Goal: Transaction & Acquisition: Book appointment/travel/reservation

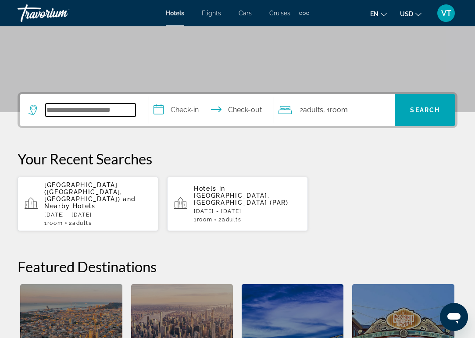
click at [93, 111] on input "Search widget" at bounding box center [91, 110] width 90 height 13
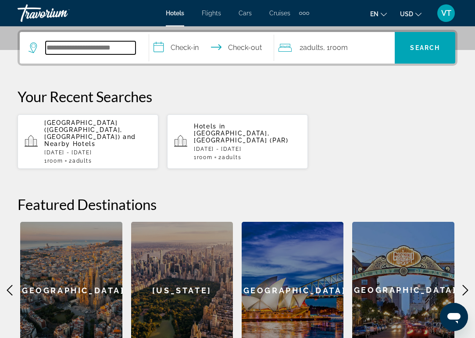
scroll to position [215, 0]
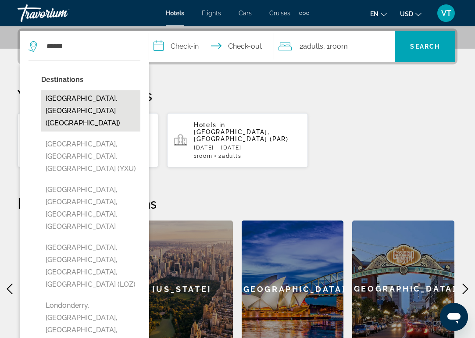
drag, startPoint x: 93, startPoint y: 111, endPoint x: 67, endPoint y: 96, distance: 29.5
click at [67, 96] on button "[GEOGRAPHIC_DATA], [GEOGRAPHIC_DATA] ([GEOGRAPHIC_DATA])" at bounding box center [90, 110] width 99 height 41
type input "**********"
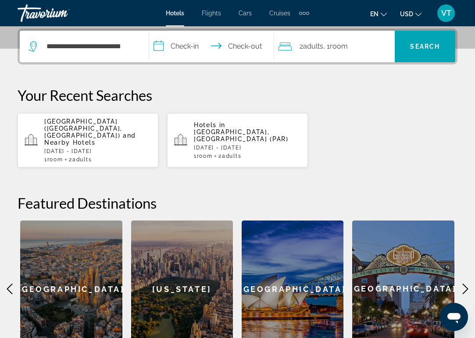
click at [192, 41] on input "**********" at bounding box center [213, 48] width 129 height 34
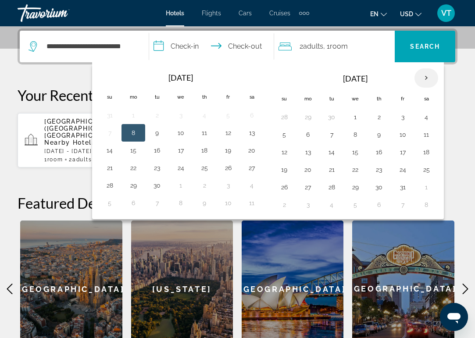
click at [429, 79] on th "Next month" at bounding box center [427, 77] width 24 height 19
click at [430, 81] on th "Next month" at bounding box center [427, 77] width 24 height 19
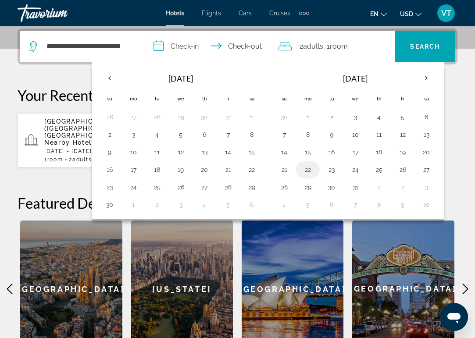
click at [314, 170] on button "22" at bounding box center [308, 170] width 14 height 12
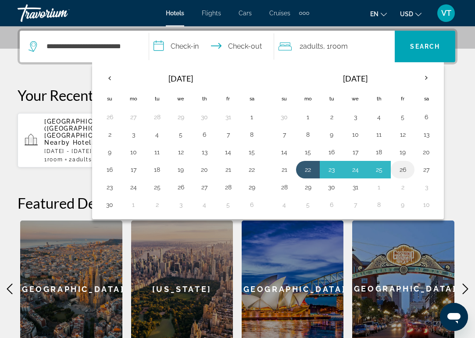
click at [407, 174] on button "26" at bounding box center [403, 170] width 14 height 12
type input "**********"
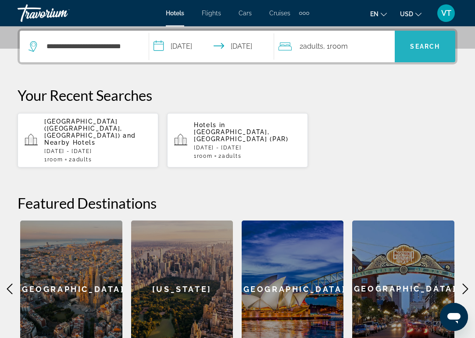
click at [424, 51] on span "Search widget" at bounding box center [425, 46] width 61 height 21
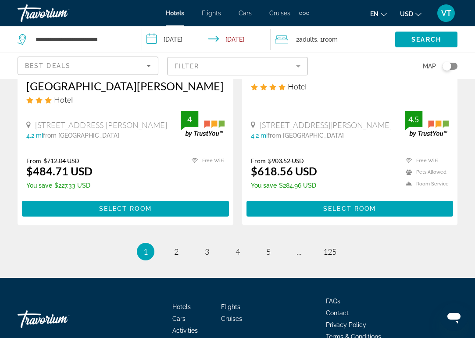
scroll to position [1774, 0]
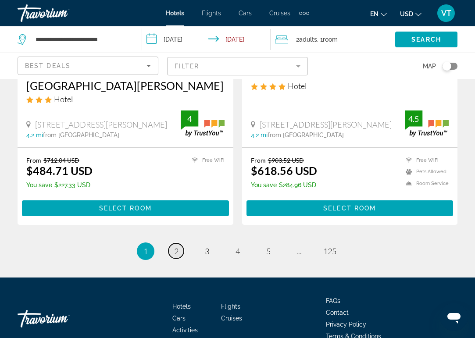
click at [175, 247] on span "2" at bounding box center [176, 252] width 4 height 10
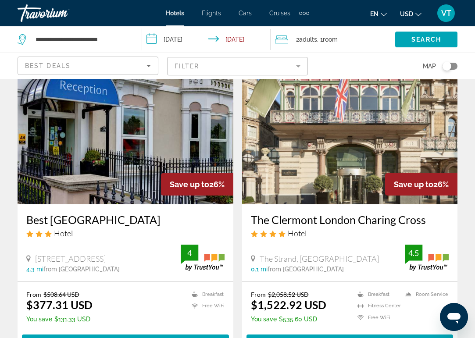
scroll to position [1310, 0]
click at [160, 140] on img "Main content" at bounding box center [126, 134] width 216 height 140
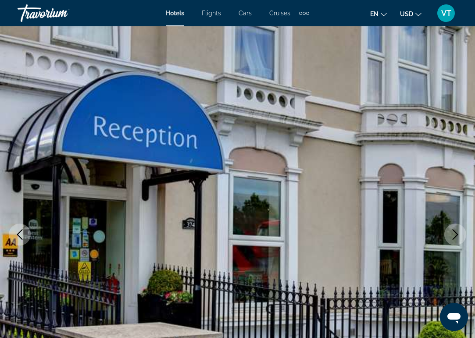
click at [455, 237] on icon "Next image" at bounding box center [456, 234] width 6 height 11
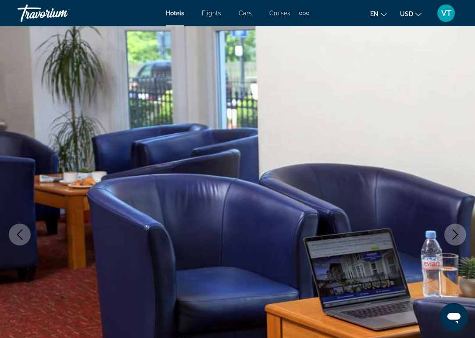
click at [455, 237] on icon "Next image" at bounding box center [456, 234] width 6 height 11
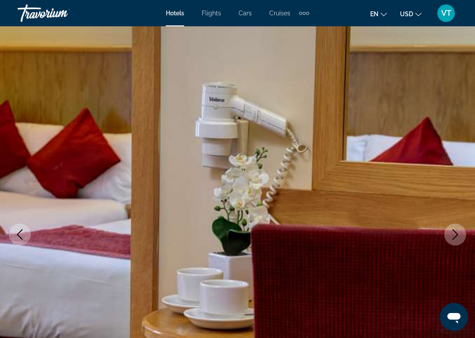
click at [455, 237] on icon "Next image" at bounding box center [456, 234] width 6 height 11
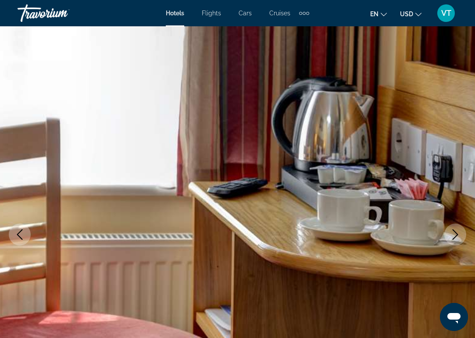
click at [455, 237] on icon "Next image" at bounding box center [456, 234] width 6 height 11
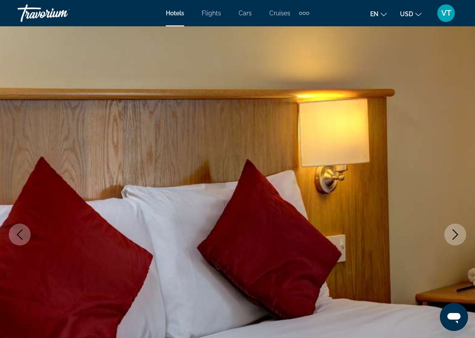
click at [455, 237] on icon "Next image" at bounding box center [456, 234] width 6 height 11
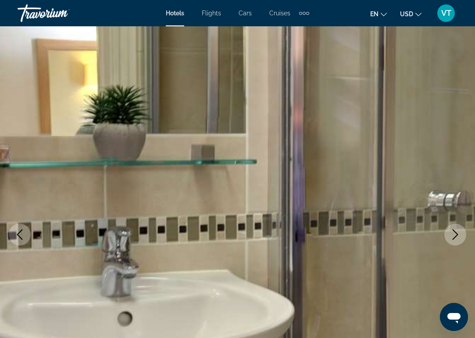
click at [455, 237] on icon "Next image" at bounding box center [456, 234] width 6 height 11
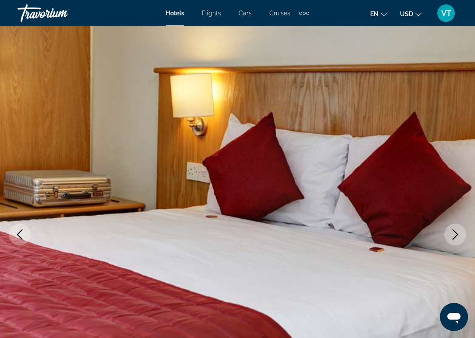
click at [455, 237] on icon "Next image" at bounding box center [456, 234] width 6 height 11
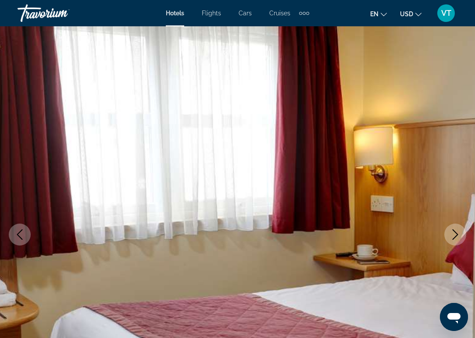
click at [455, 237] on icon "Next image" at bounding box center [456, 234] width 6 height 11
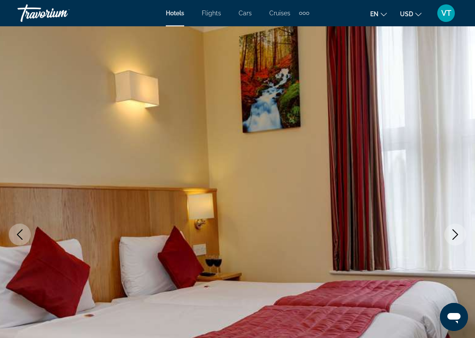
click at [455, 237] on icon "Next image" at bounding box center [456, 234] width 6 height 11
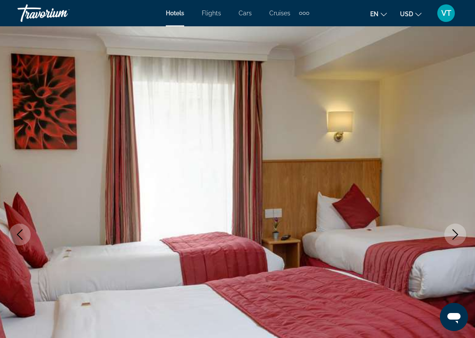
click at [455, 237] on icon "Next image" at bounding box center [456, 234] width 6 height 11
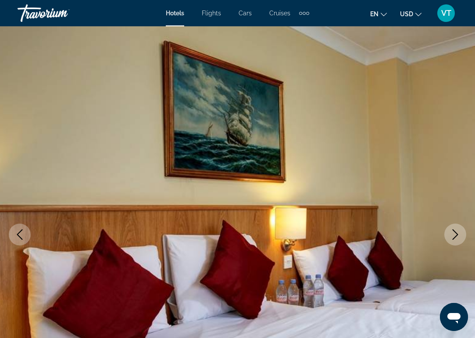
click at [455, 237] on icon "Next image" at bounding box center [456, 234] width 6 height 11
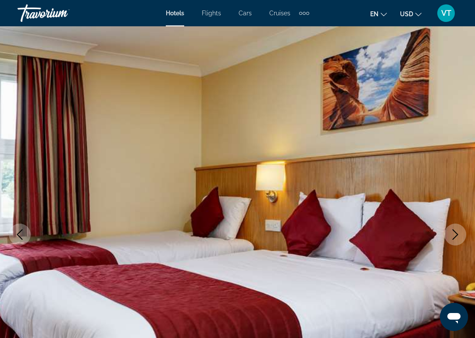
click at [455, 237] on icon "Next image" at bounding box center [456, 234] width 6 height 11
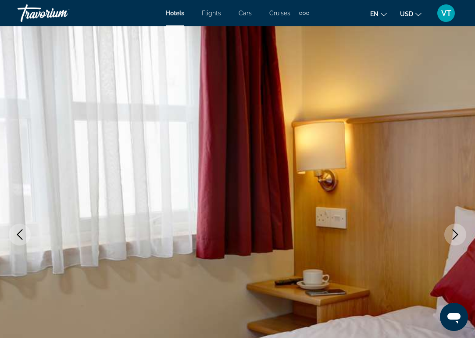
click at [455, 237] on icon "Next image" at bounding box center [456, 234] width 6 height 11
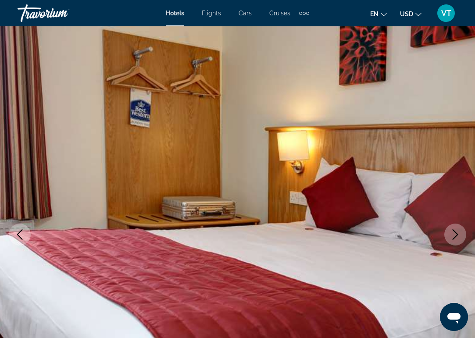
click at [455, 237] on icon "Next image" at bounding box center [456, 234] width 6 height 11
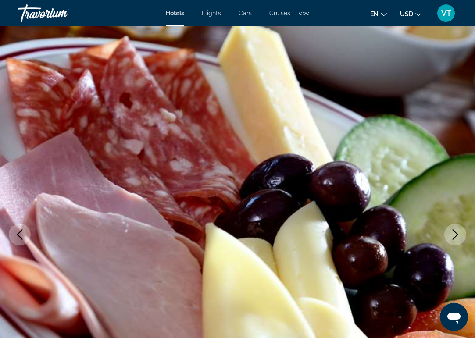
click at [455, 237] on icon "Next image" at bounding box center [456, 234] width 6 height 11
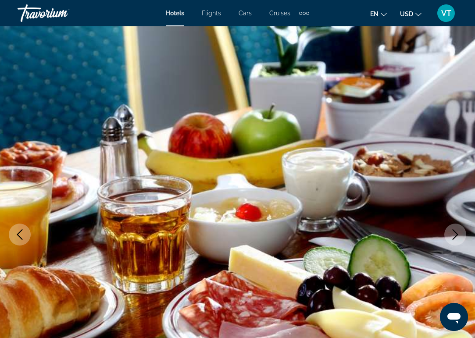
click at [455, 237] on icon "Next image" at bounding box center [456, 234] width 6 height 11
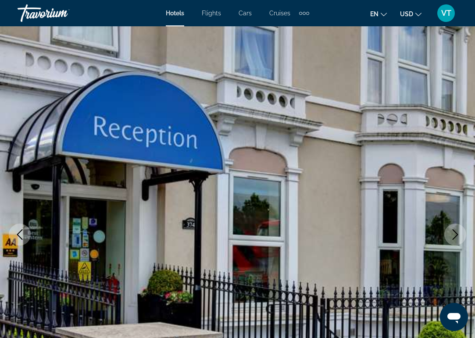
click at [455, 237] on icon "Next image" at bounding box center [456, 234] width 6 height 11
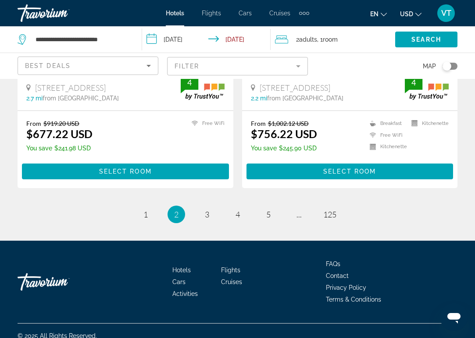
scroll to position [1796, 0]
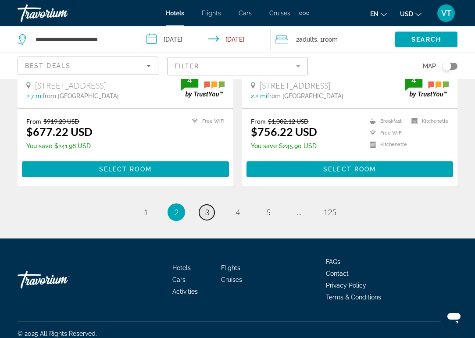
click at [209, 210] on span "3" at bounding box center [207, 213] width 4 height 10
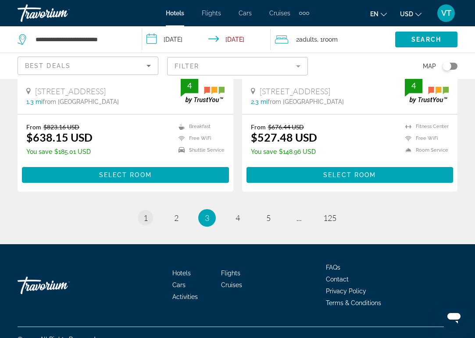
scroll to position [1802, 0]
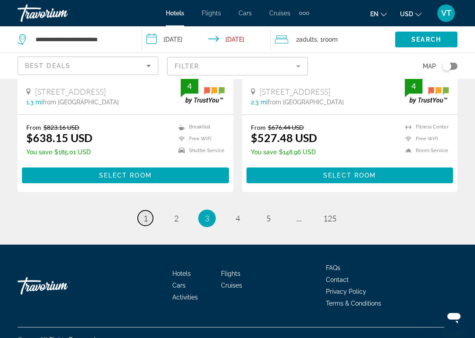
click at [142, 211] on link "page 1" at bounding box center [145, 218] width 15 height 15
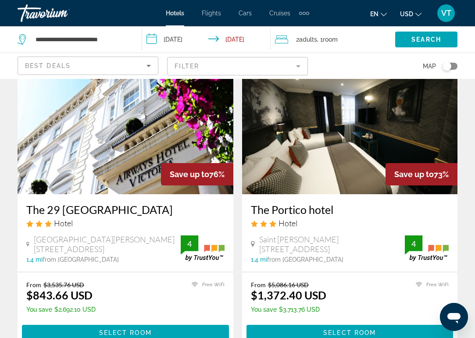
scroll to position [56, 0]
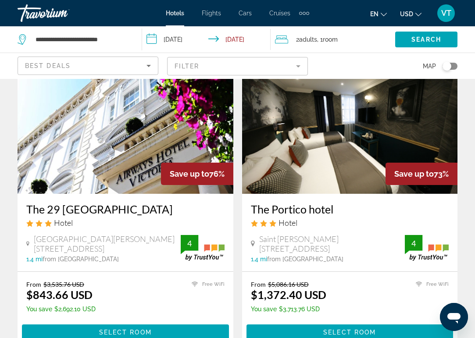
click at [155, 152] on img "Main content" at bounding box center [126, 124] width 216 height 140
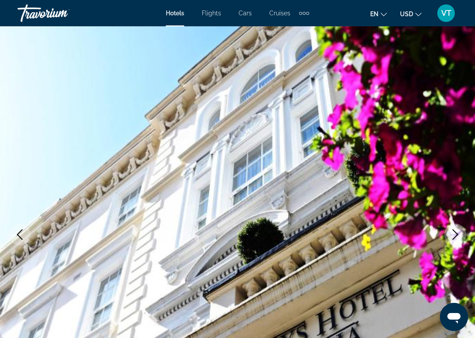
click at [456, 234] on icon "Next image" at bounding box center [455, 234] width 11 height 11
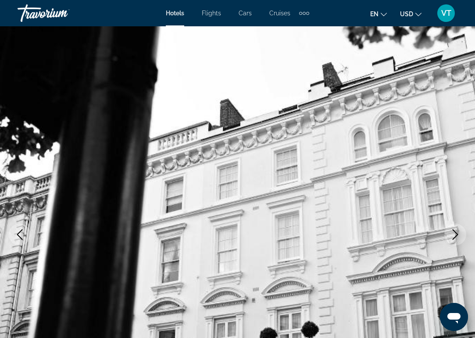
click at [456, 234] on icon "Next image" at bounding box center [455, 234] width 11 height 11
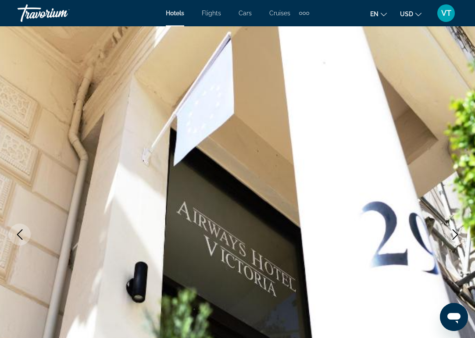
click at [456, 234] on icon "Next image" at bounding box center [455, 234] width 11 height 11
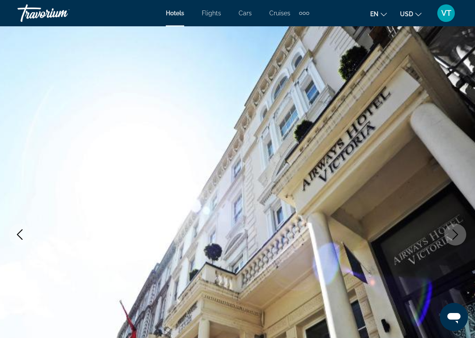
click at [456, 234] on icon "Next image" at bounding box center [455, 234] width 11 height 11
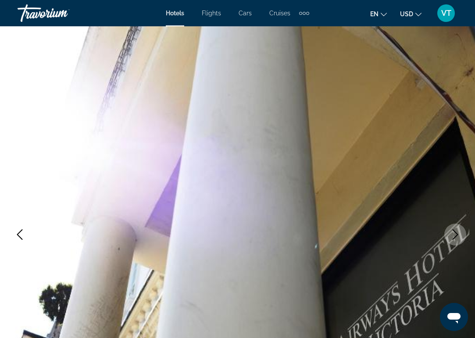
click at [456, 234] on icon "Next image" at bounding box center [455, 234] width 11 height 11
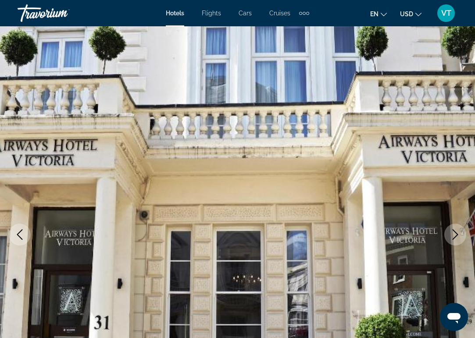
click at [456, 234] on icon "Next image" at bounding box center [455, 234] width 11 height 11
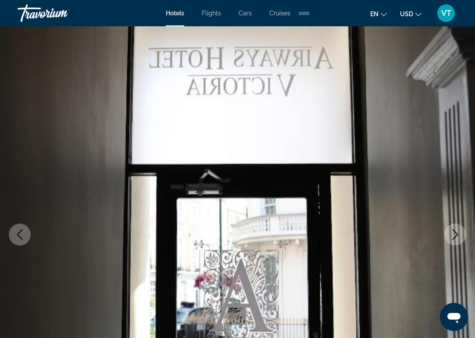
click at [456, 234] on icon "Next image" at bounding box center [455, 234] width 11 height 11
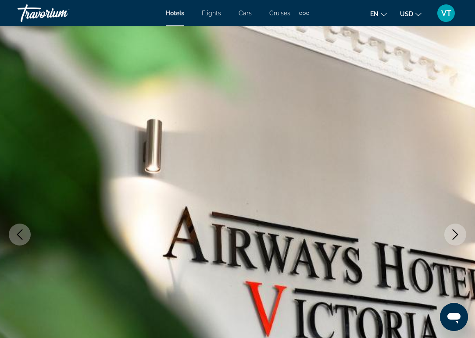
click at [456, 234] on icon "Next image" at bounding box center [455, 234] width 11 height 11
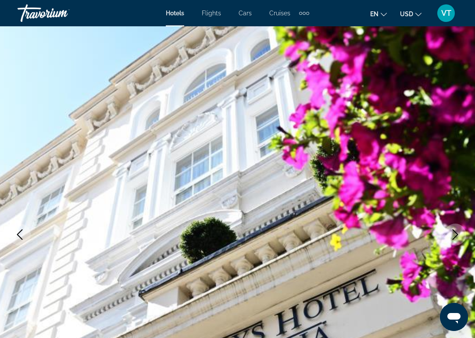
click at [456, 234] on icon "Next image" at bounding box center [455, 234] width 11 height 11
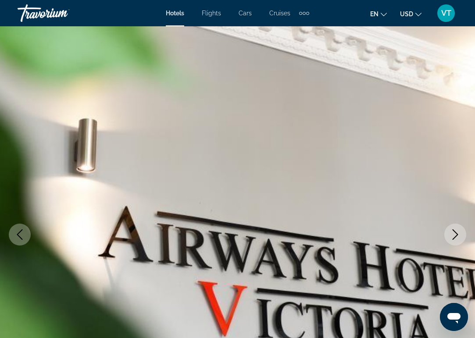
click at [456, 234] on icon "Next image" at bounding box center [455, 234] width 11 height 11
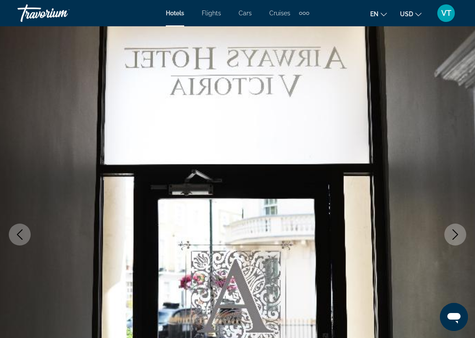
click at [456, 234] on icon "Next image" at bounding box center [455, 234] width 11 height 11
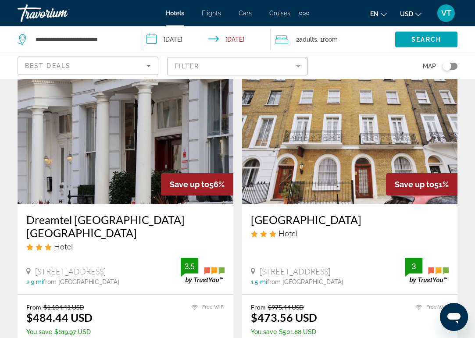
scroll to position [359, 0]
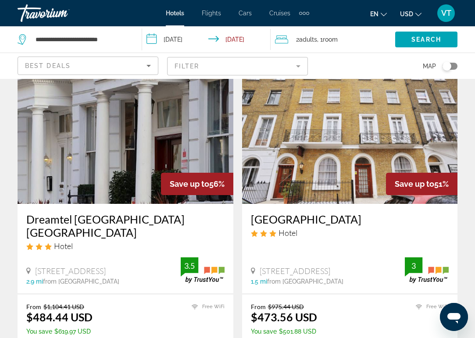
click at [53, 144] on img "Main content" at bounding box center [126, 134] width 216 height 140
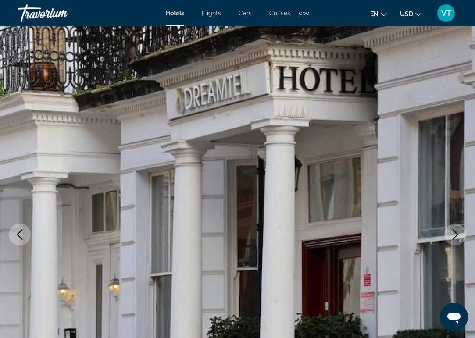
click at [456, 236] on icon "Next image" at bounding box center [456, 234] width 6 height 11
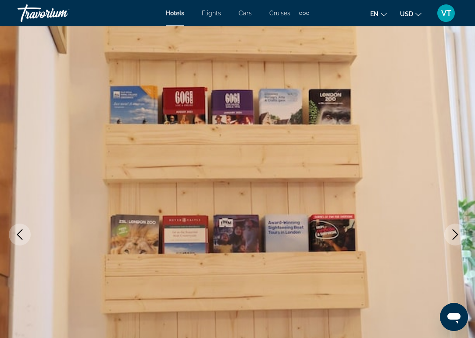
click at [456, 236] on icon "Next image" at bounding box center [456, 234] width 6 height 11
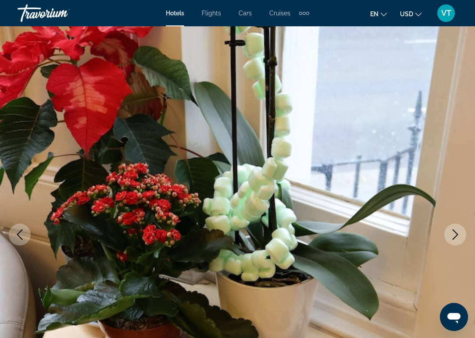
click at [456, 236] on icon "Next image" at bounding box center [456, 234] width 6 height 11
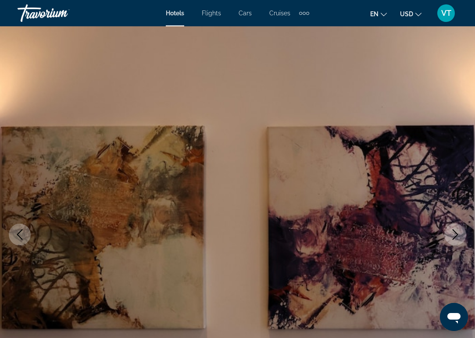
click at [456, 236] on icon "Next image" at bounding box center [456, 234] width 6 height 11
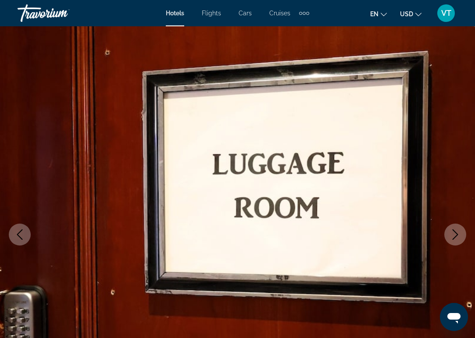
click at [456, 236] on icon "Next image" at bounding box center [456, 234] width 6 height 11
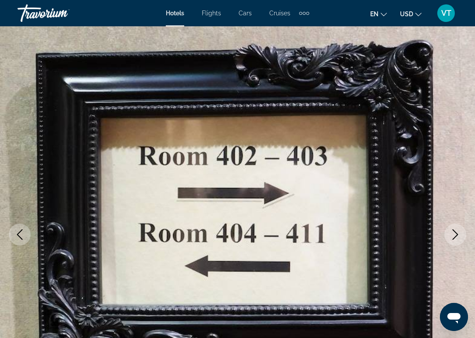
click at [457, 237] on icon "Next image" at bounding box center [455, 234] width 11 height 11
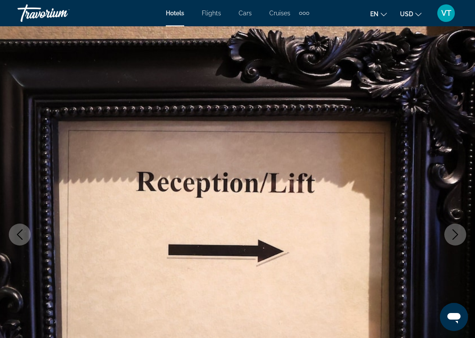
click at [457, 237] on icon "Next image" at bounding box center [455, 234] width 11 height 11
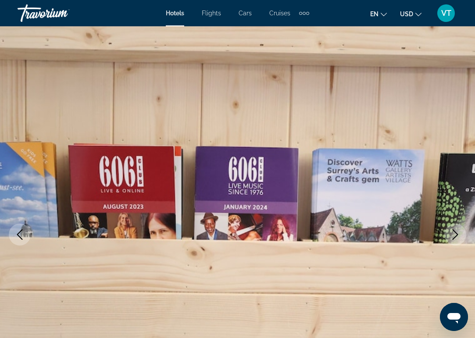
click at [458, 237] on icon "Next image" at bounding box center [455, 234] width 11 height 11
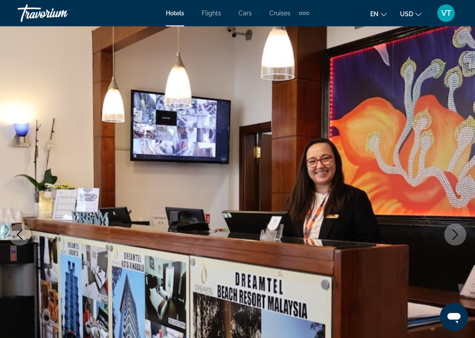
click at [458, 237] on icon "Next image" at bounding box center [455, 234] width 11 height 11
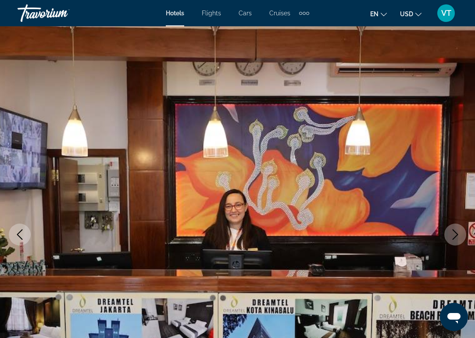
click at [458, 237] on icon "Next image" at bounding box center [455, 234] width 11 height 11
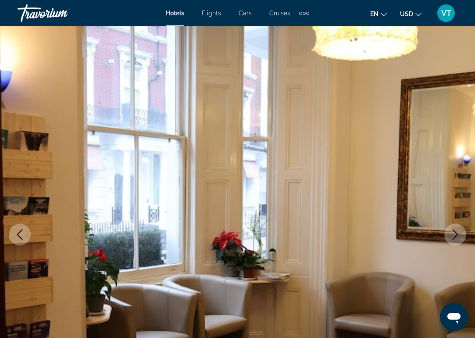
click at [458, 238] on icon "Next image" at bounding box center [455, 234] width 11 height 11
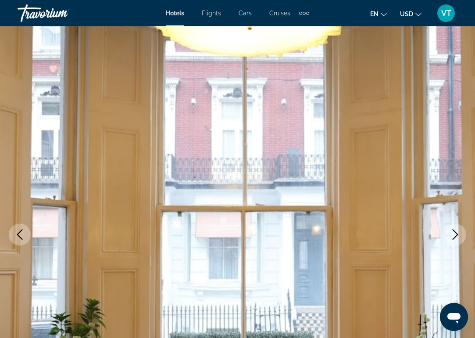
click at [459, 238] on icon "Next image" at bounding box center [455, 234] width 11 height 11
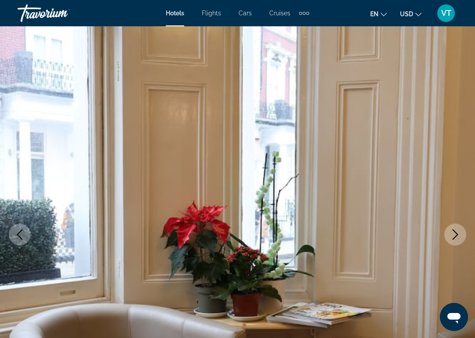
click at [459, 238] on icon "Next image" at bounding box center [455, 234] width 11 height 11
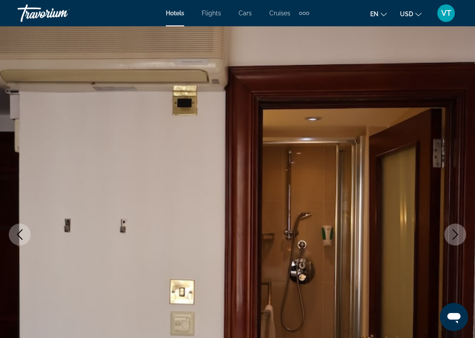
click at [459, 238] on icon "Next image" at bounding box center [455, 234] width 11 height 11
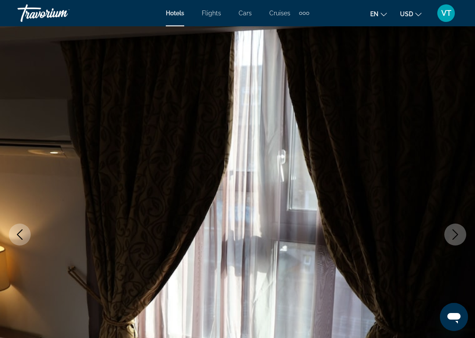
click at [459, 238] on icon "Next image" at bounding box center [455, 234] width 11 height 11
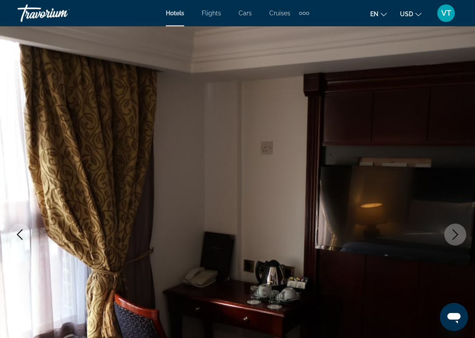
click at [459, 238] on icon "Next image" at bounding box center [455, 234] width 11 height 11
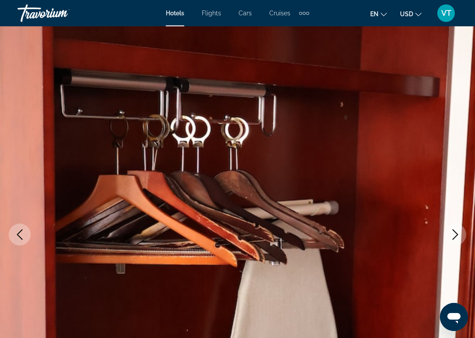
click at [459, 238] on icon "Next image" at bounding box center [455, 234] width 11 height 11
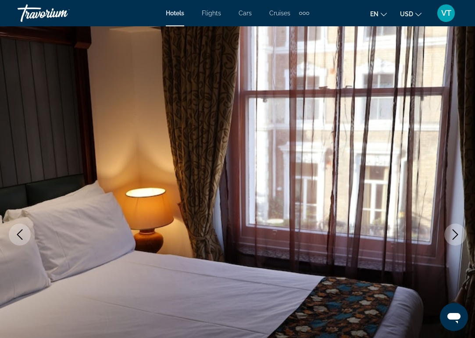
click at [459, 238] on icon "Next image" at bounding box center [455, 234] width 11 height 11
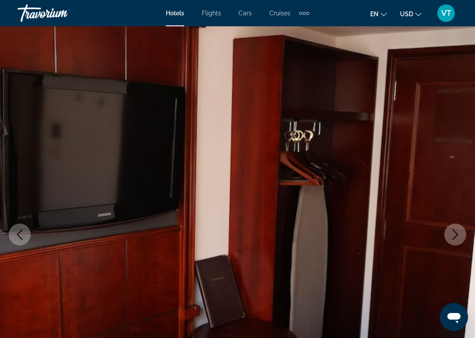
click at [459, 238] on icon "Next image" at bounding box center [455, 234] width 11 height 11
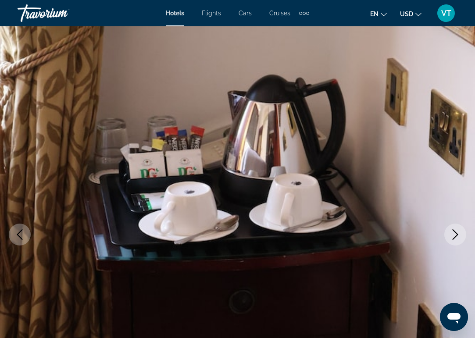
click at [459, 238] on icon "Next image" at bounding box center [455, 234] width 11 height 11
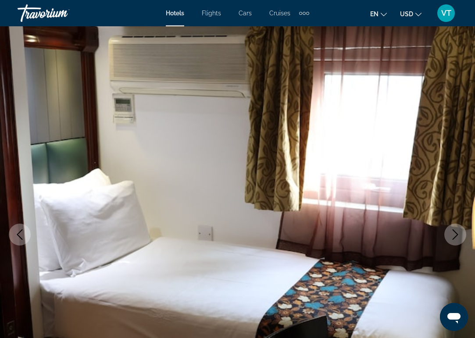
click at [459, 238] on icon "Next image" at bounding box center [455, 234] width 11 height 11
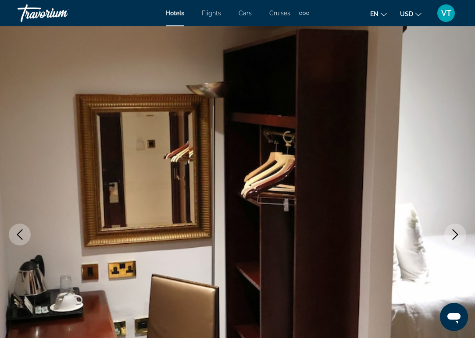
click at [459, 238] on icon "Next image" at bounding box center [455, 234] width 11 height 11
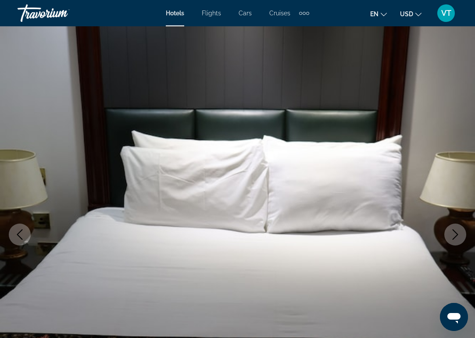
click at [459, 238] on icon "Next image" at bounding box center [455, 234] width 11 height 11
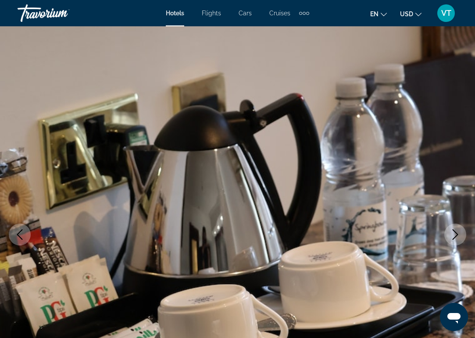
click at [459, 238] on icon "Next image" at bounding box center [455, 234] width 11 height 11
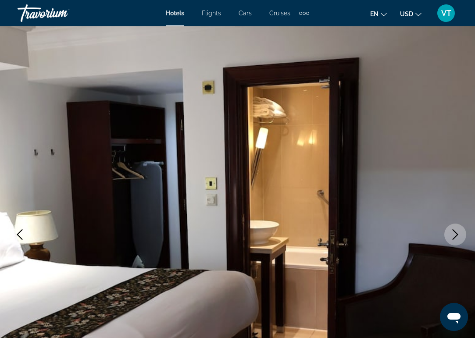
click at [459, 238] on icon "Next image" at bounding box center [455, 234] width 11 height 11
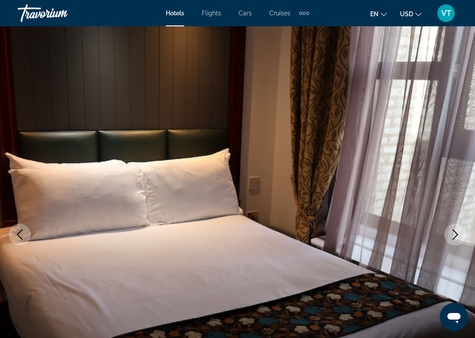
click at [459, 238] on icon "Next image" at bounding box center [455, 234] width 11 height 11
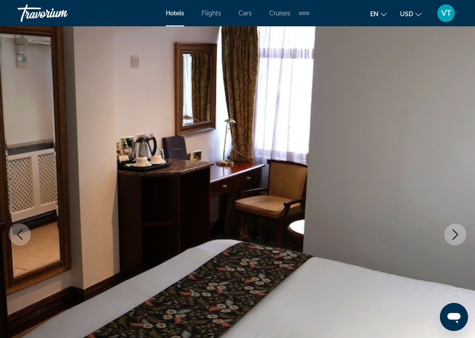
click at [459, 239] on icon "Next image" at bounding box center [455, 234] width 11 height 11
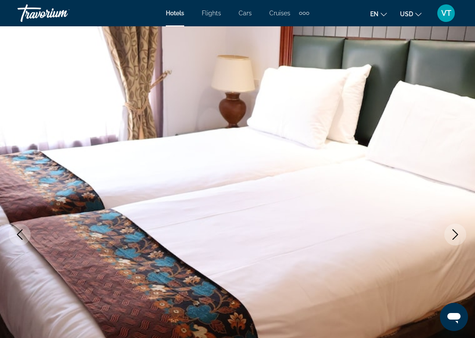
click at [459, 239] on icon "Next image" at bounding box center [455, 234] width 11 height 11
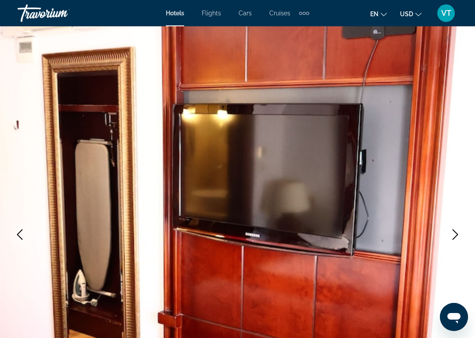
click at [459, 239] on icon "Next image" at bounding box center [455, 234] width 11 height 11
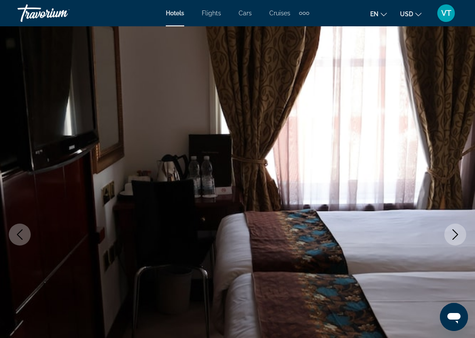
click at [459, 239] on icon "Next image" at bounding box center [455, 234] width 11 height 11
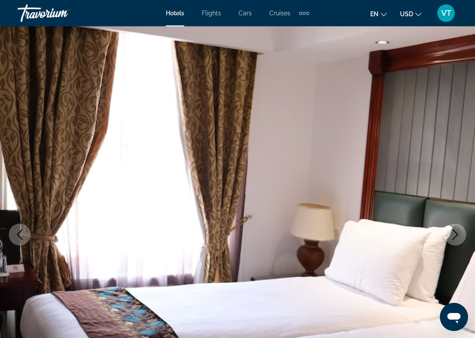
click at [459, 239] on icon "Next image" at bounding box center [455, 234] width 11 height 11
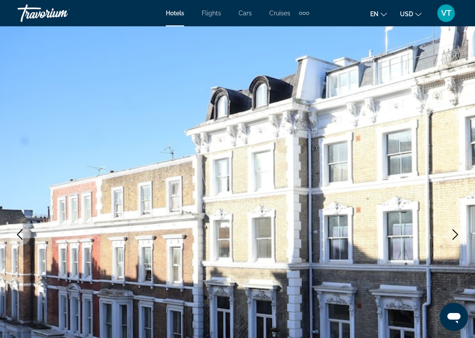
click at [459, 239] on icon "Next image" at bounding box center [455, 234] width 11 height 11
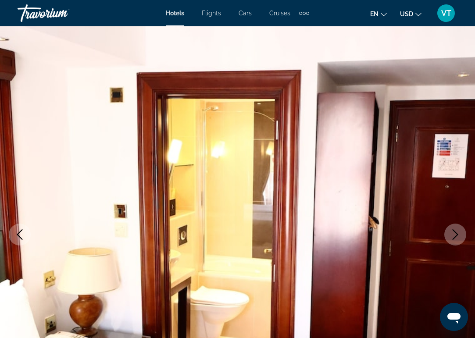
click at [459, 239] on icon "Next image" at bounding box center [455, 234] width 11 height 11
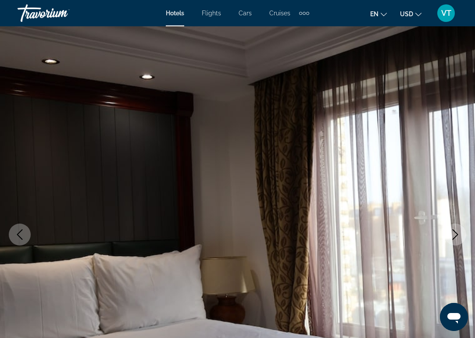
click at [459, 239] on icon "Next image" at bounding box center [455, 234] width 11 height 11
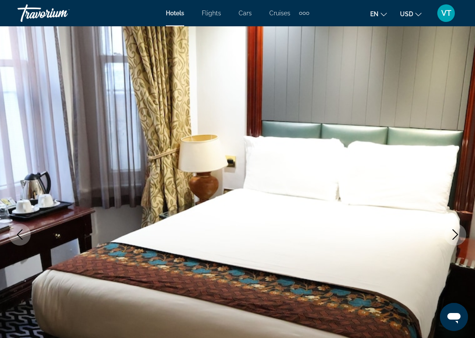
click at [459, 239] on icon "Next image" at bounding box center [455, 234] width 11 height 11
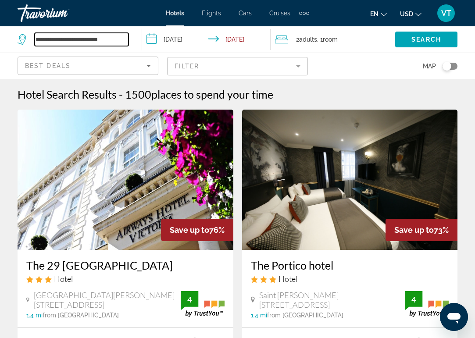
click at [56, 36] on input "**********" at bounding box center [82, 39] width 94 height 13
click at [22, 39] on icon "Search widget" at bounding box center [23, 39] width 11 height 11
click at [55, 44] on input "**********" at bounding box center [82, 39] width 94 height 13
type input "*"
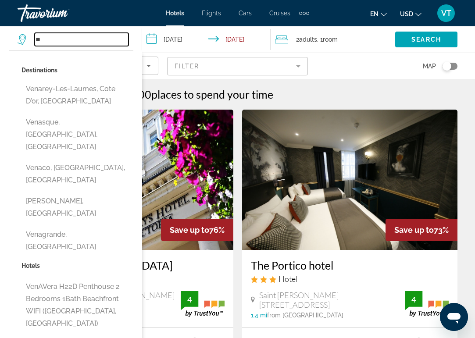
type input "*"
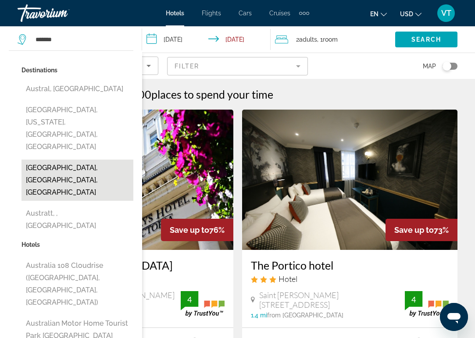
drag, startPoint x: 29, startPoint y: 48, endPoint x: 65, endPoint y: 155, distance: 112.9
click at [65, 160] on button "[GEOGRAPHIC_DATA], [GEOGRAPHIC_DATA], [GEOGRAPHIC_DATA]" at bounding box center [78, 180] width 112 height 41
type input "**********"
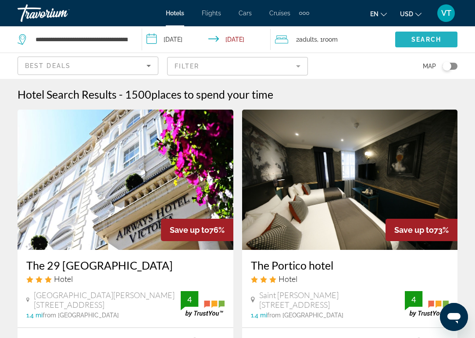
click at [405, 39] on span "Search widget" at bounding box center [426, 39] width 62 height 21
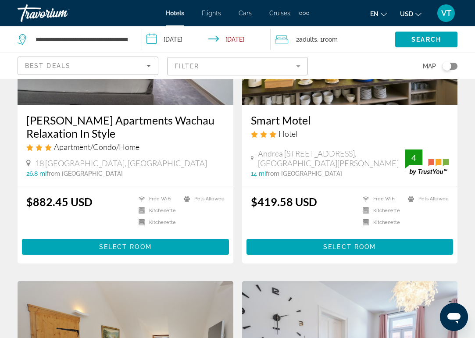
scroll to position [785, 0]
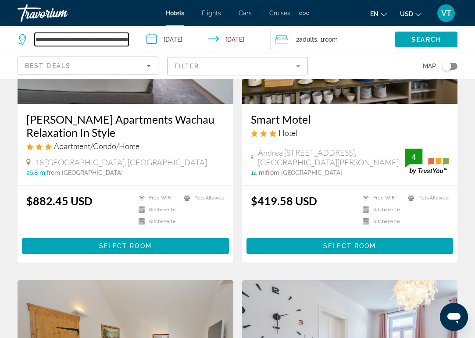
click at [111, 42] on input "**********" at bounding box center [82, 39] width 94 height 13
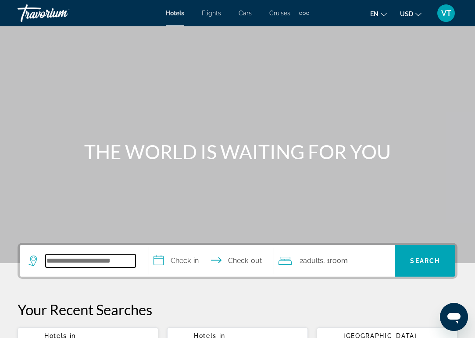
click at [73, 266] on input "Search widget" at bounding box center [91, 260] width 90 height 13
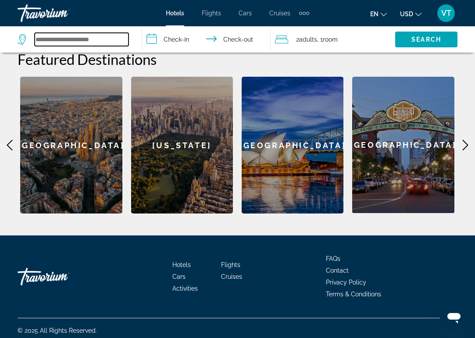
scroll to position [358, 0]
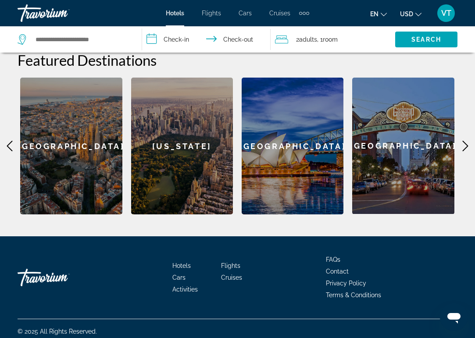
click at [466, 141] on icon "Main content" at bounding box center [466, 146] width 6 height 11
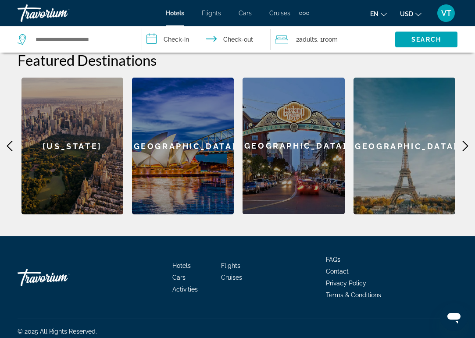
click at [466, 141] on icon "Main content" at bounding box center [465, 146] width 11 height 11
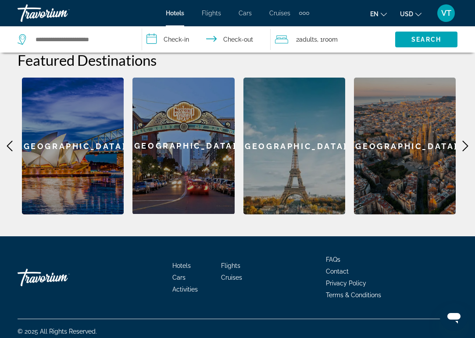
click at [466, 141] on icon "Main content" at bounding box center [466, 146] width 6 height 11
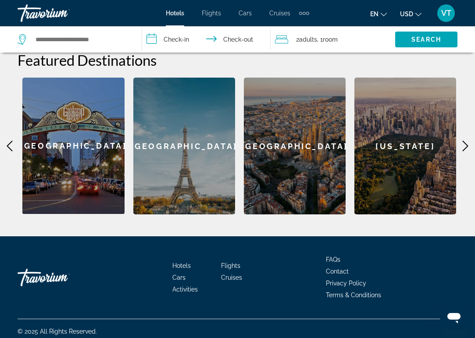
click at [467, 141] on icon "Main content" at bounding box center [466, 146] width 6 height 11
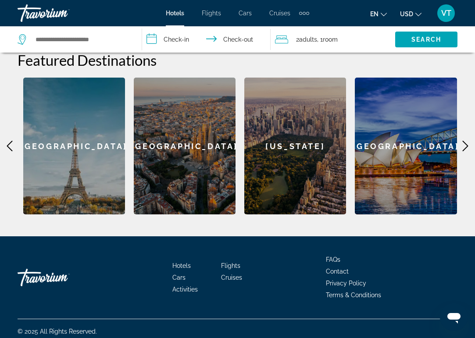
click at [467, 141] on icon "Main content" at bounding box center [466, 146] width 6 height 11
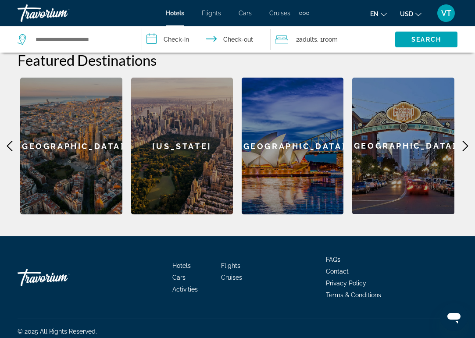
click at [467, 141] on icon "Main content" at bounding box center [466, 146] width 6 height 11
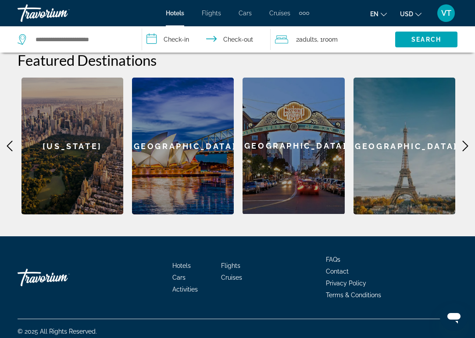
click at [190, 150] on div "[GEOGRAPHIC_DATA]" at bounding box center [183, 146] width 102 height 137
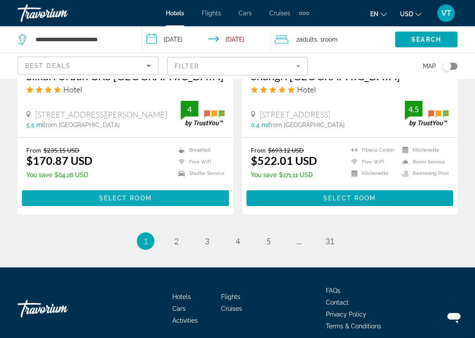
scroll to position [1802, 0]
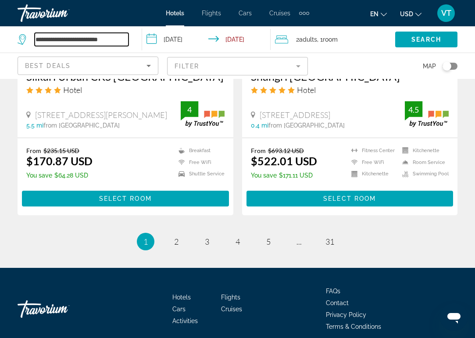
click at [126, 39] on input "**********" at bounding box center [82, 39] width 94 height 13
type input "*"
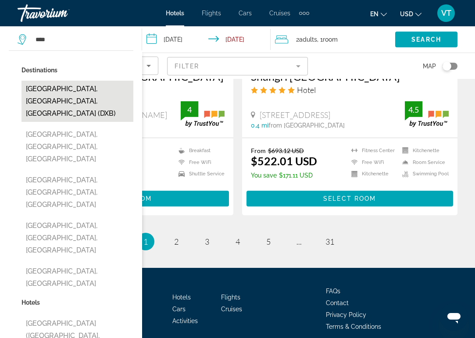
click at [52, 93] on button "[GEOGRAPHIC_DATA], [GEOGRAPHIC_DATA], [GEOGRAPHIC_DATA] (DXB)" at bounding box center [78, 101] width 112 height 41
type input "**********"
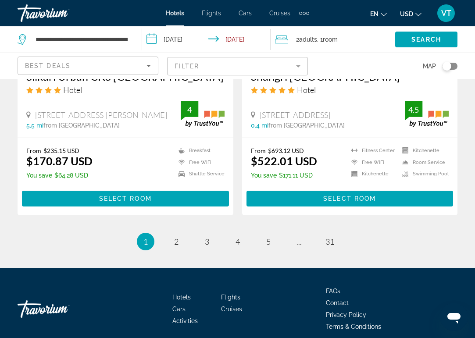
click at [196, 40] on input "**********" at bounding box center [208, 40] width 133 height 29
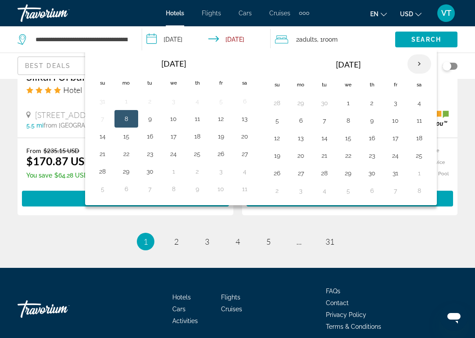
click at [418, 68] on th "Next month" at bounding box center [420, 63] width 24 height 19
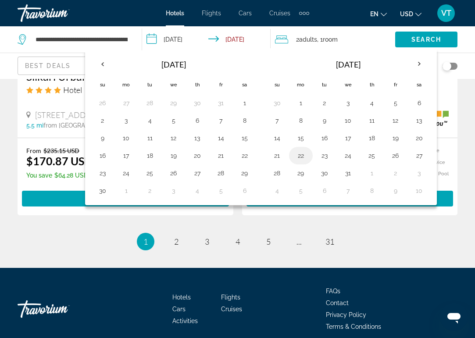
click at [301, 158] on button "22" at bounding box center [301, 156] width 14 height 12
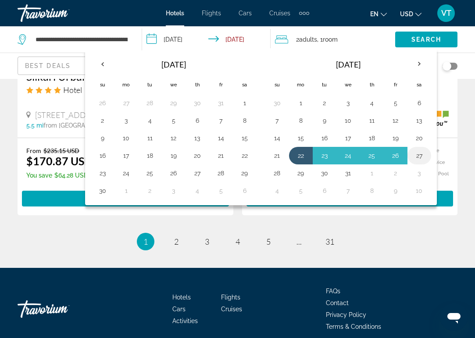
click at [419, 152] on button "27" at bounding box center [419, 156] width 14 height 12
type input "**********"
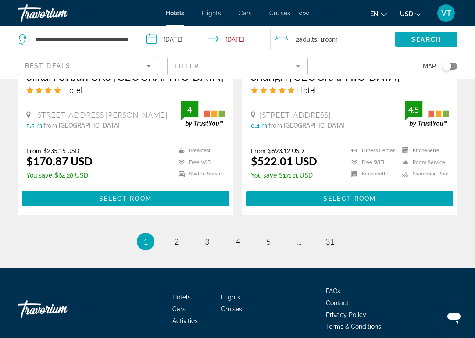
click at [427, 41] on span "Search" at bounding box center [427, 39] width 30 height 7
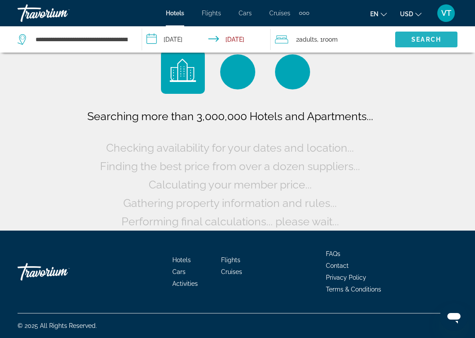
scroll to position [16, 0]
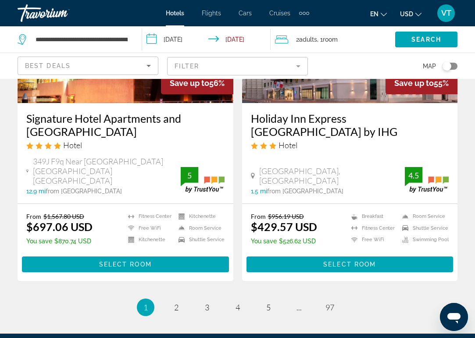
scroll to position [1735, 0]
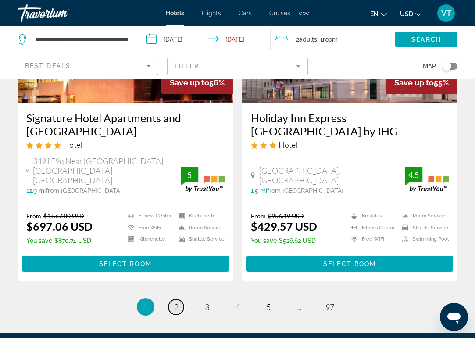
click at [175, 302] on span "2" at bounding box center [176, 307] width 4 height 10
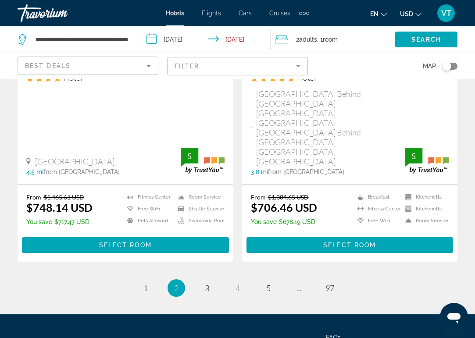
scroll to position [1792, 0]
